Goal: Find specific page/section: Find specific page/section

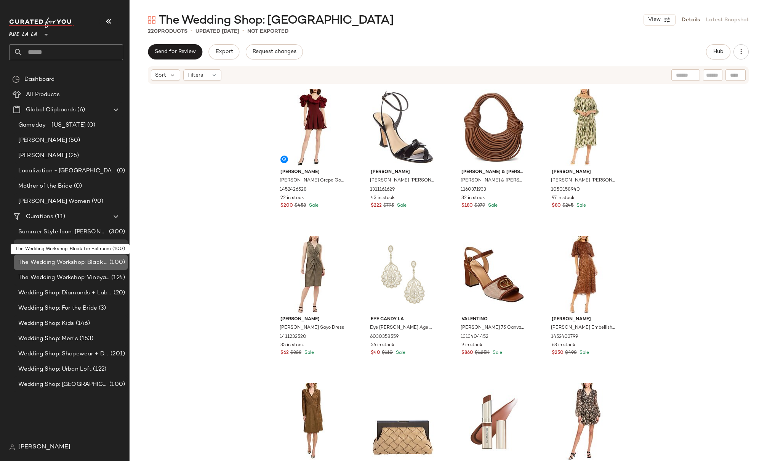
click at [82, 263] on span "The Wedding Workshop: Black Tie Ballroom" at bounding box center [63, 262] width 90 height 9
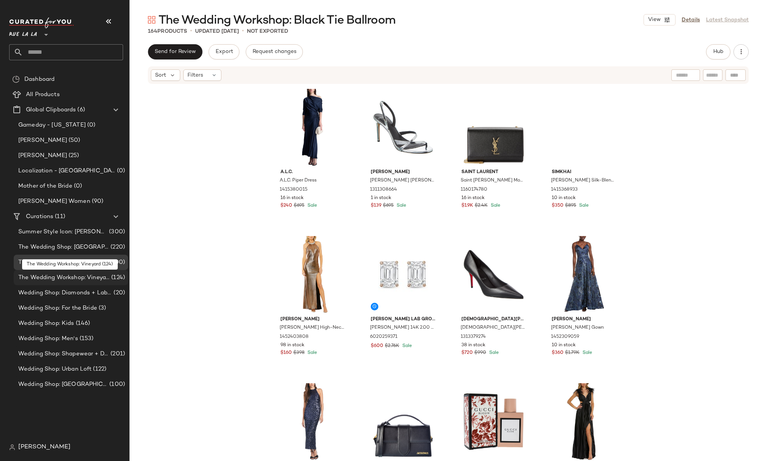
click at [83, 278] on span "The Wedding Workshop: Vineyard" at bounding box center [63, 277] width 91 height 9
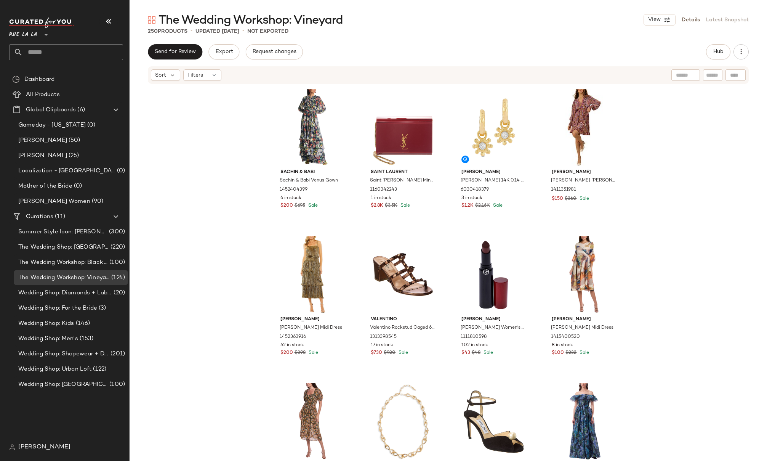
click at [189, 93] on div "Sachin & Babi Sachin & Babi Venus Gown 1452404399 6 in stock $200 $695 Sale Sai…" at bounding box center [449, 284] width 638 height 399
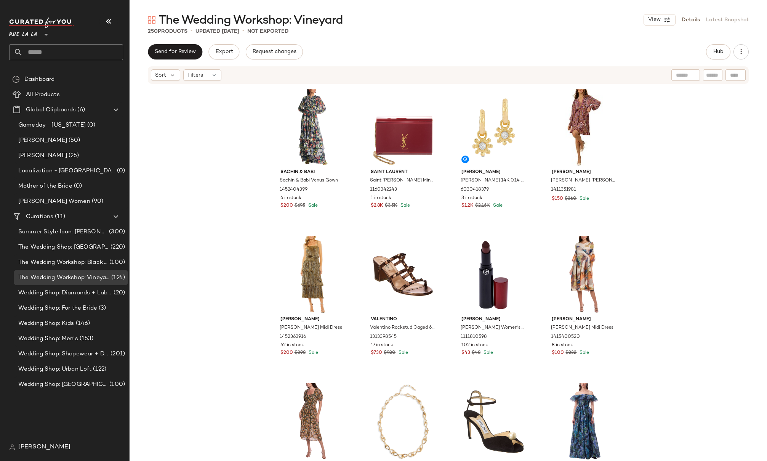
click at [189, 93] on div "Sachin & Babi Sachin & Babi Venus Gown 1452404399 6 in stock $200 $695 Sale Sai…" at bounding box center [449, 284] width 638 height 399
click at [29, 36] on span "Rue La La" at bounding box center [23, 33] width 28 height 14
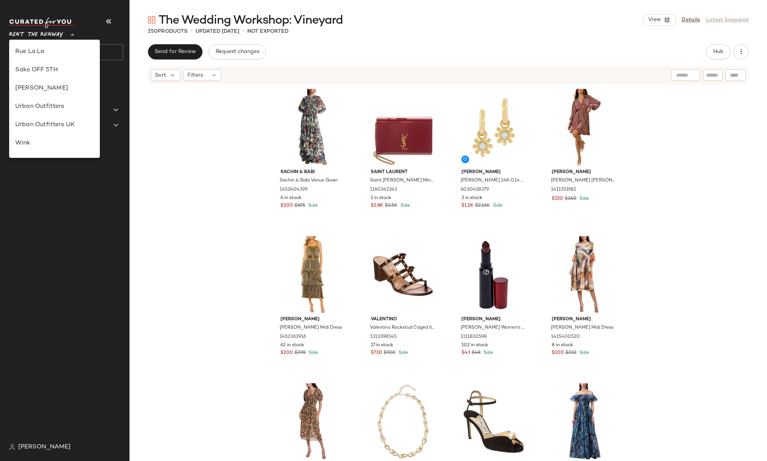
scroll to position [301, 0]
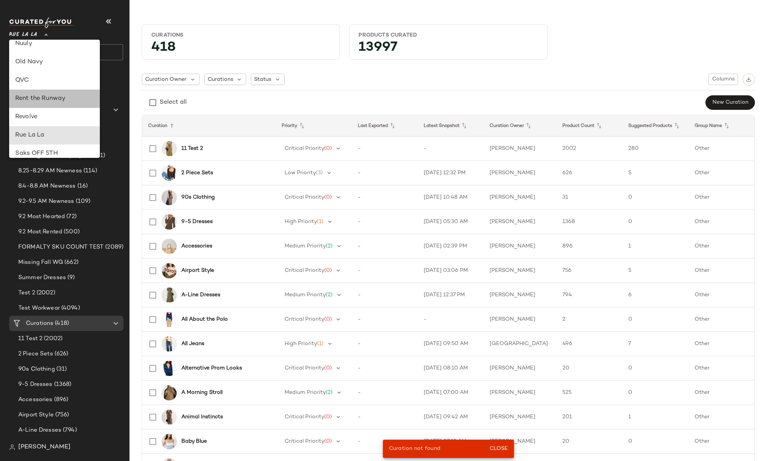
click at [40, 100] on div "Rent the Runway" at bounding box center [54, 98] width 79 height 9
type input "**"
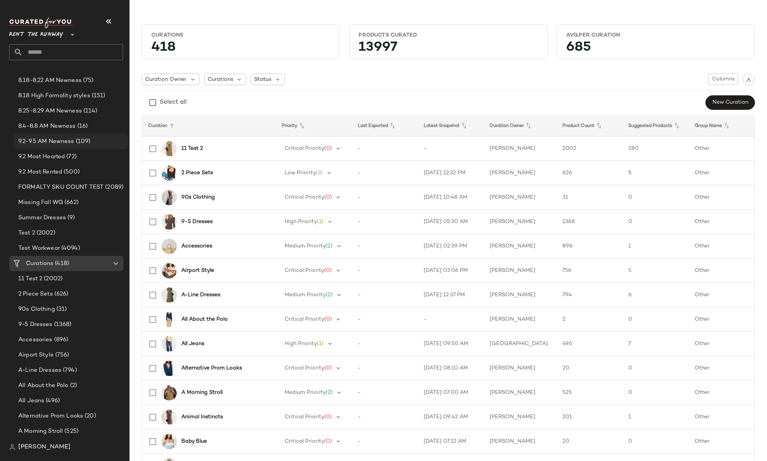
scroll to position [64, 0]
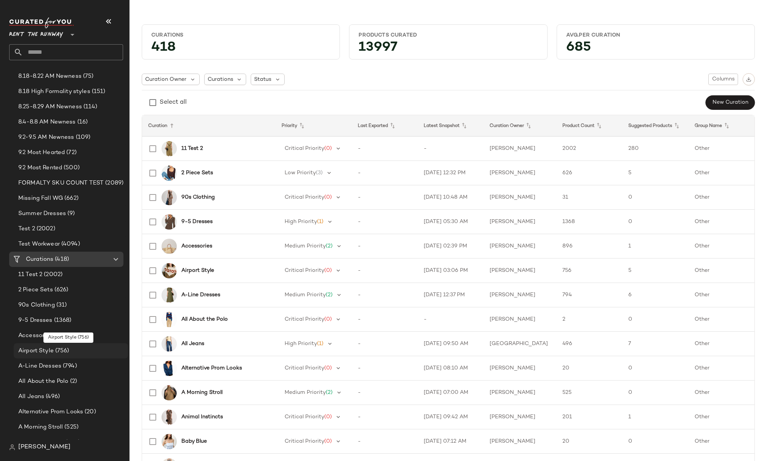
click at [32, 350] on span "Airport Style" at bounding box center [35, 351] width 35 height 9
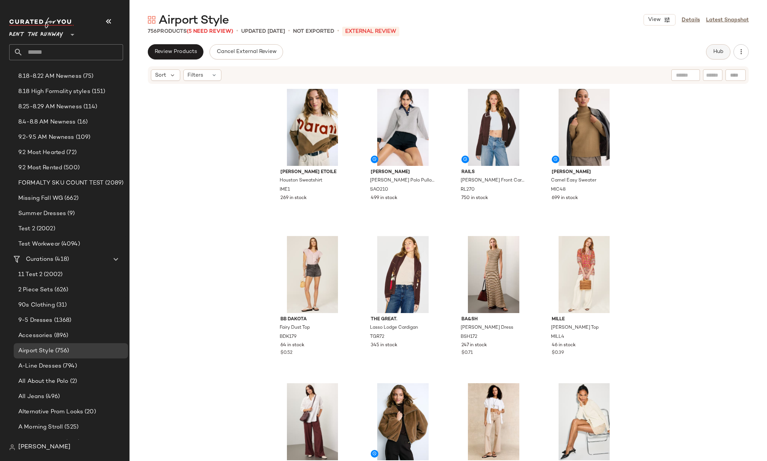
click at [726, 53] on button "Hub" at bounding box center [718, 51] width 24 height 15
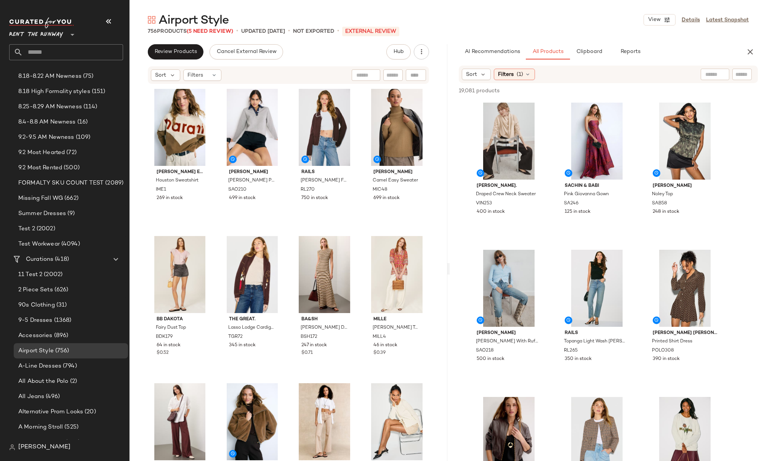
click at [51, 51] on input "text" at bounding box center [73, 52] width 100 height 16
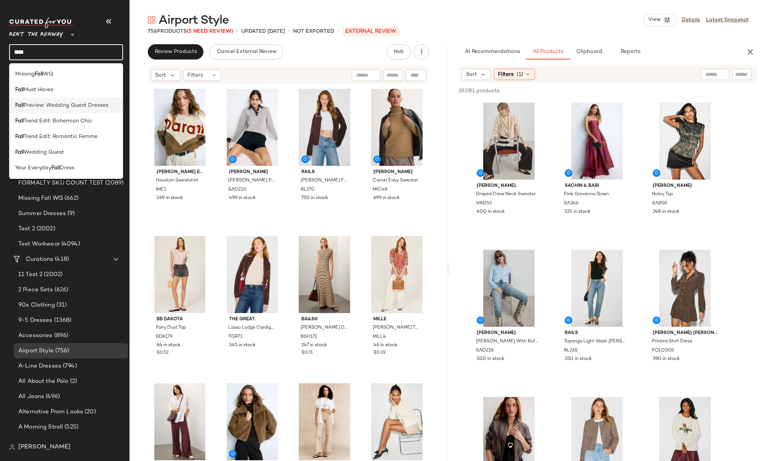
type input "****"
click at [59, 107] on span "Preview: Wedding Guest Dresses" at bounding box center [66, 105] width 85 height 8
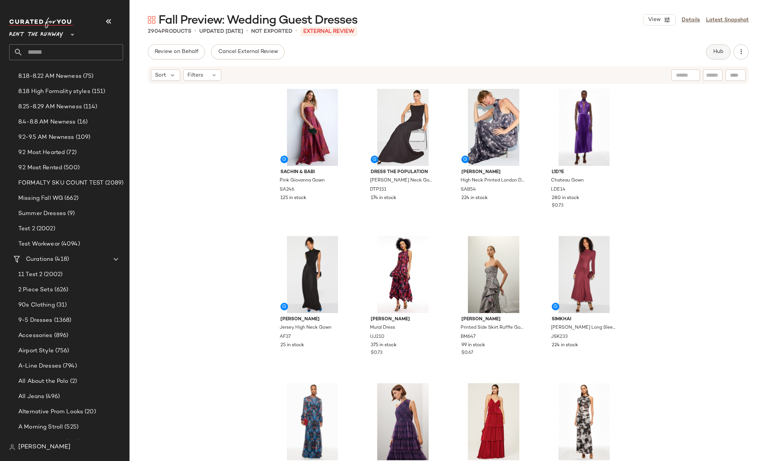
click at [717, 52] on span "Hub" at bounding box center [718, 52] width 11 height 6
